Goal: Task Accomplishment & Management: Use online tool/utility

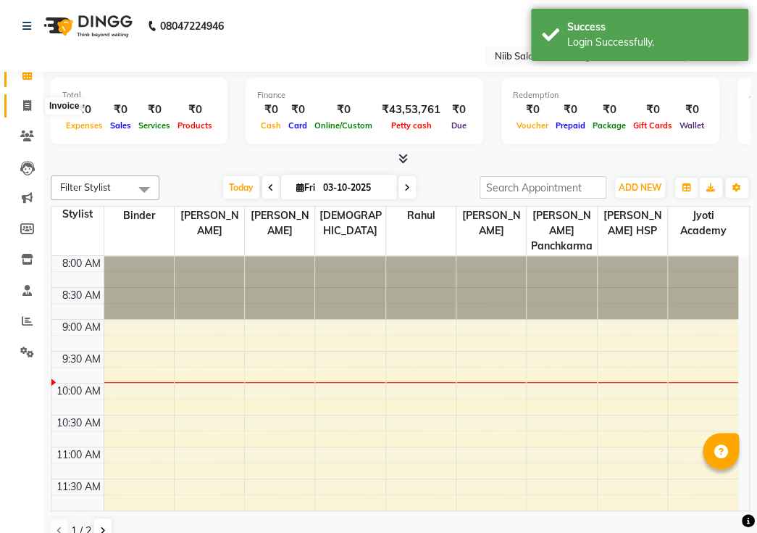
click at [23, 108] on icon at bounding box center [27, 105] width 8 height 11
select select "service"
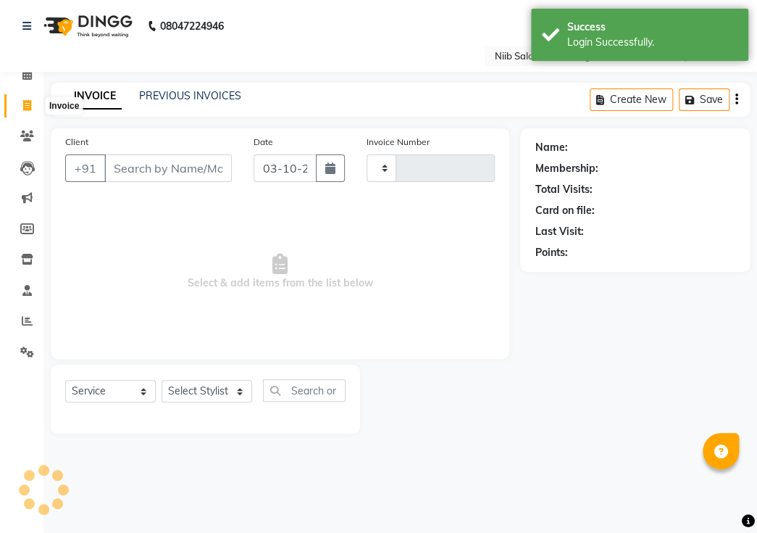
type input "0462"
select select "5739"
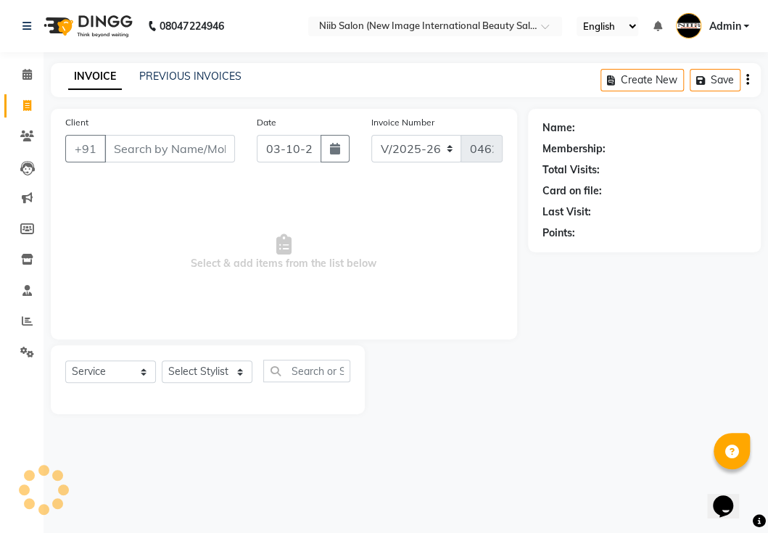
select select "P"
